Goal: Find contact information: Find contact information

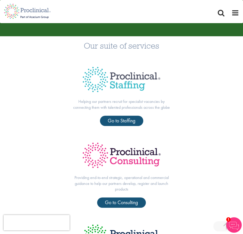
scroll to position [129, 0]
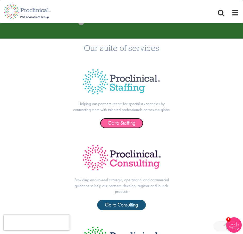
click at [121, 121] on span "Go to Staffing" at bounding box center [121, 123] width 28 height 7
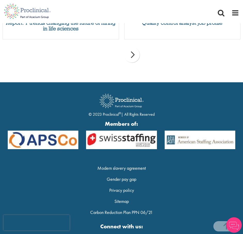
scroll to position [790, 0]
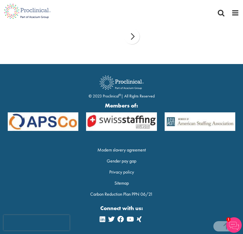
click at [237, 223] on img at bounding box center [233, 224] width 15 height 15
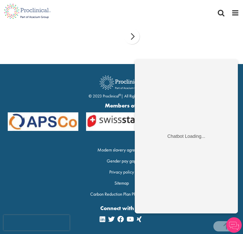
click at [237, 223] on img at bounding box center [233, 224] width 15 height 15
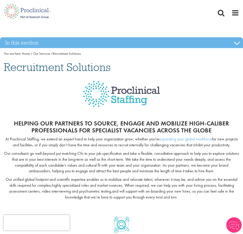
click at [230, 17] on nav "Home Jobs About us Join us Contact Upload CV" at bounding box center [121, 11] width 243 height 23
click at [232, 15] on span at bounding box center [235, 13] width 8 height 8
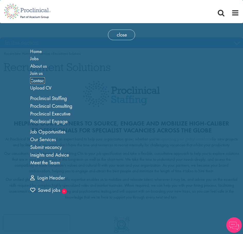
click at [39, 79] on span "Contact" at bounding box center [37, 80] width 15 height 6
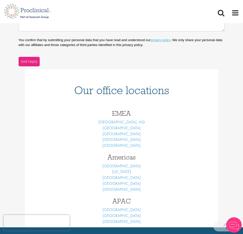
scroll to position [154, 0]
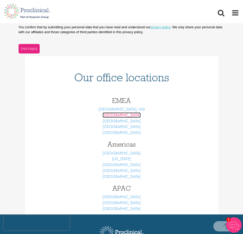
click at [125, 116] on link "Basel" at bounding box center [121, 114] width 38 height 5
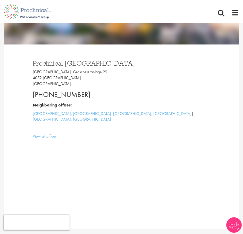
scroll to position [103, 0]
